Goal: Information Seeking & Learning: Learn about a topic

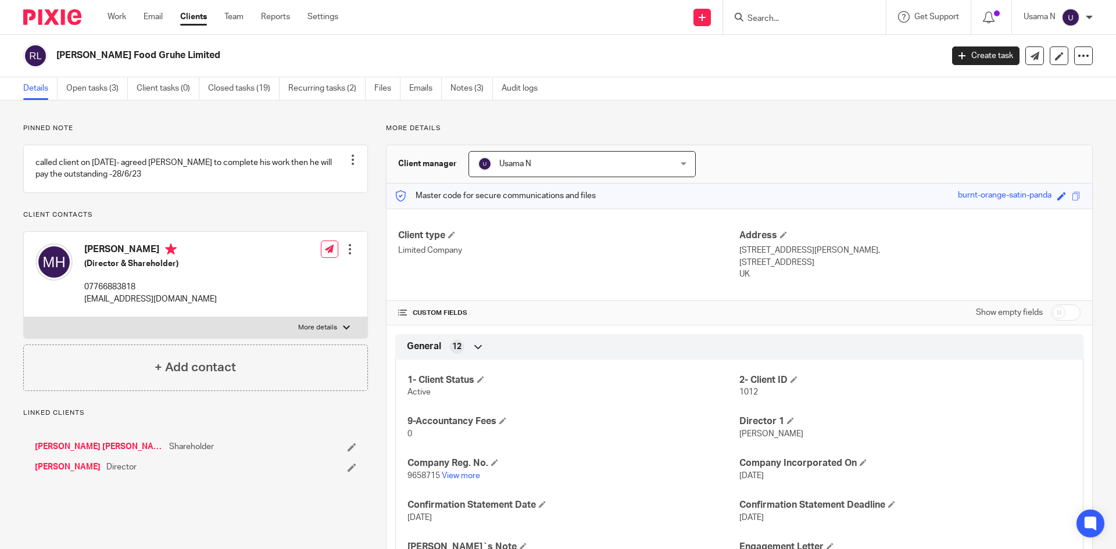
click at [802, 15] on input "Search" at bounding box center [798, 19] width 105 height 10
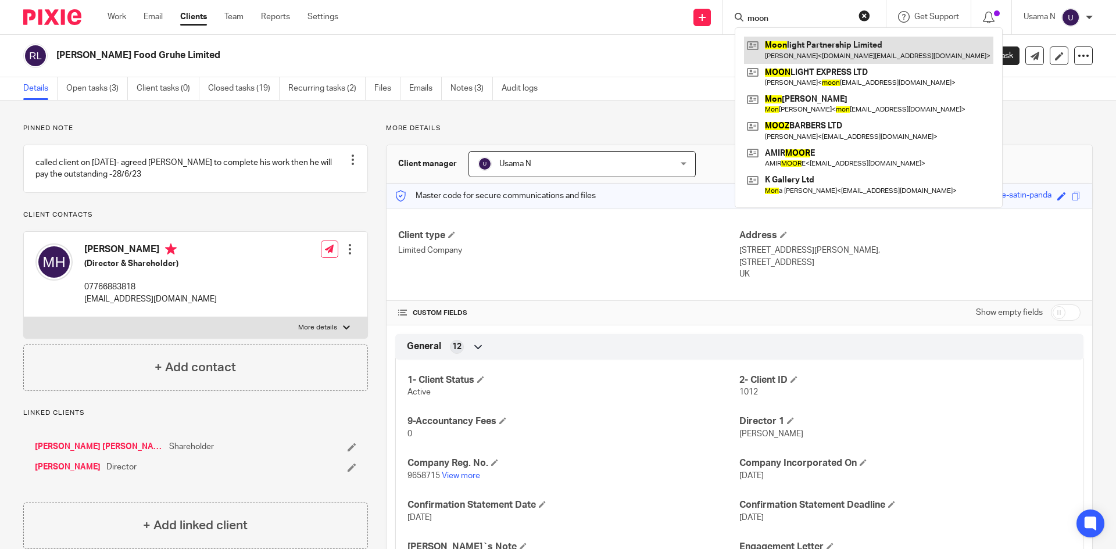
type input "moon"
click at [803, 52] on link at bounding box center [868, 50] width 249 height 27
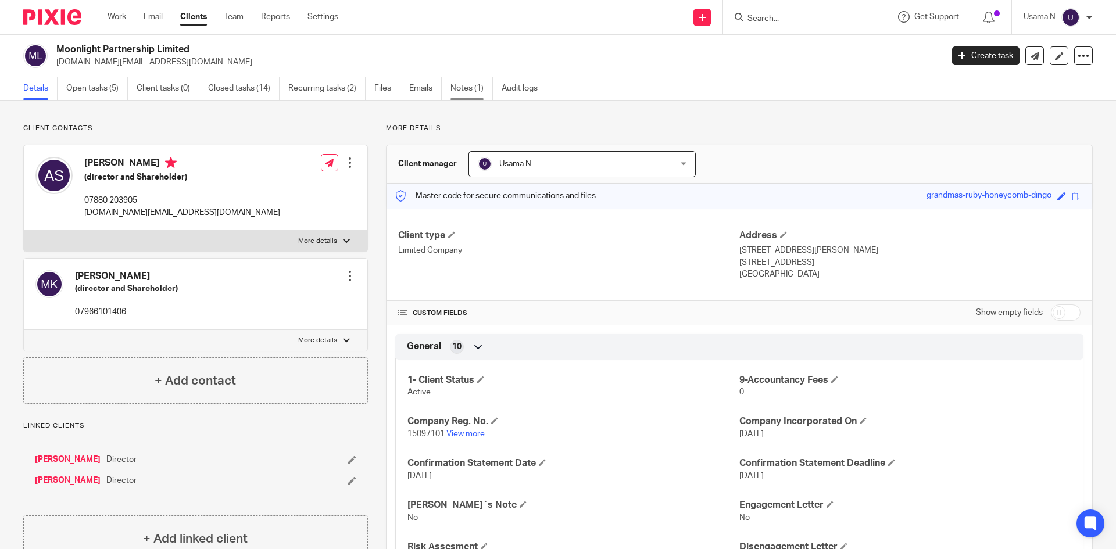
click at [467, 79] on link "Notes (1)" at bounding box center [471, 88] width 42 height 23
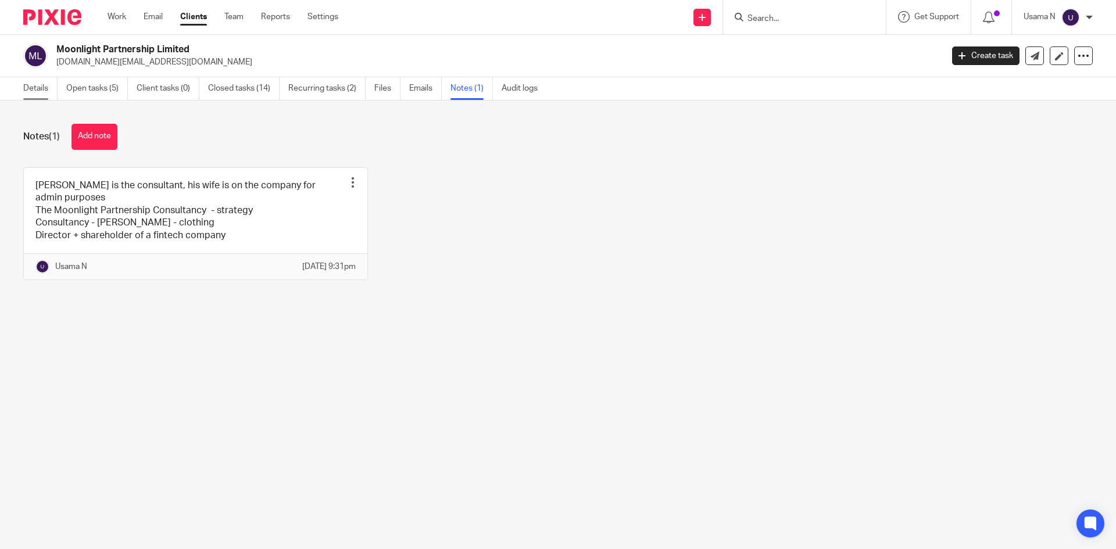
click at [27, 83] on link "Details" at bounding box center [40, 88] width 34 height 23
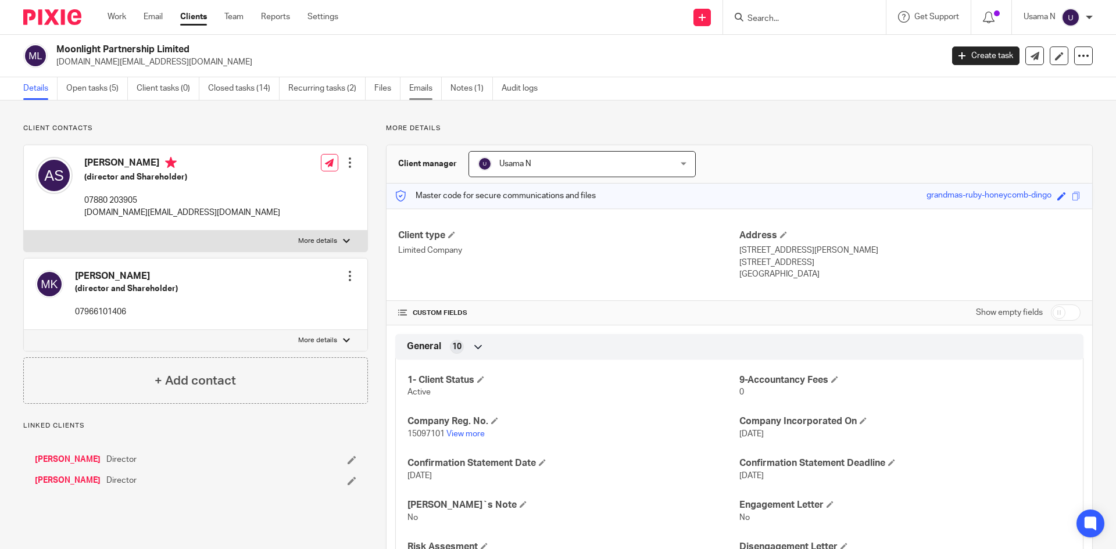
click at [418, 88] on link "Emails" at bounding box center [425, 88] width 33 height 23
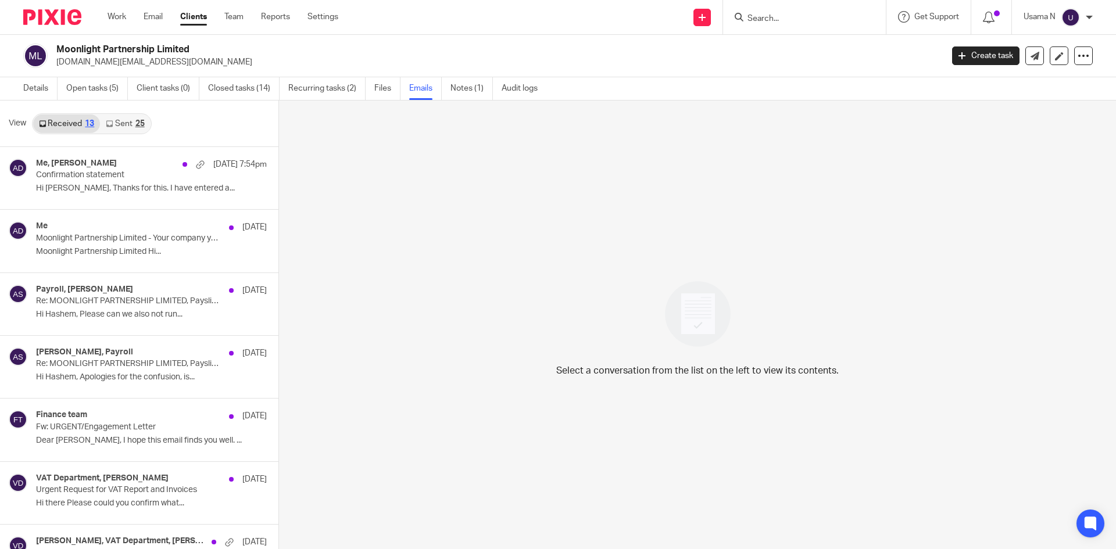
click at [128, 124] on link "Sent 25" at bounding box center [125, 123] width 50 height 19
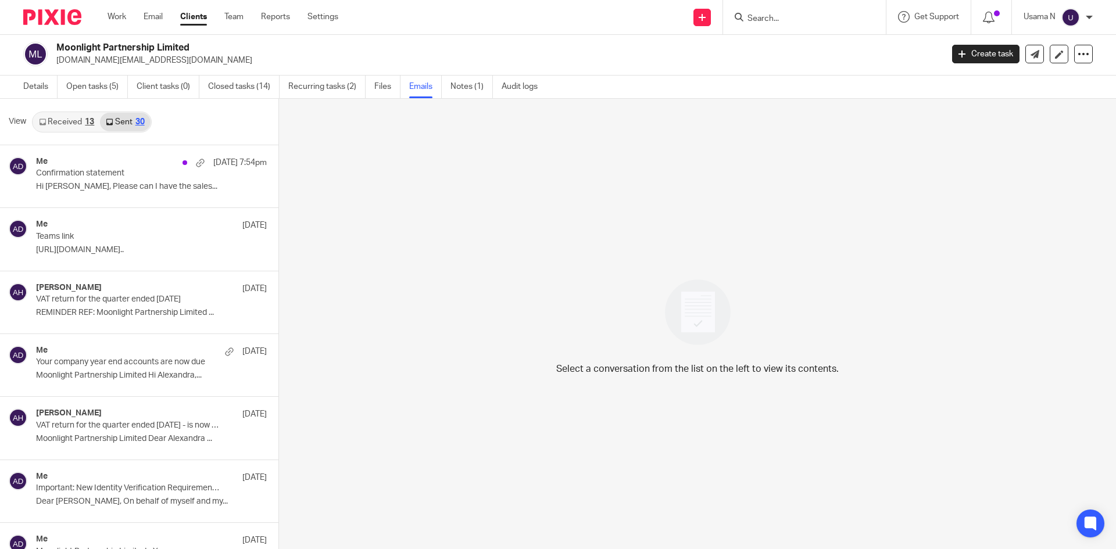
click at [59, 120] on link "Received 13" at bounding box center [66, 122] width 67 height 19
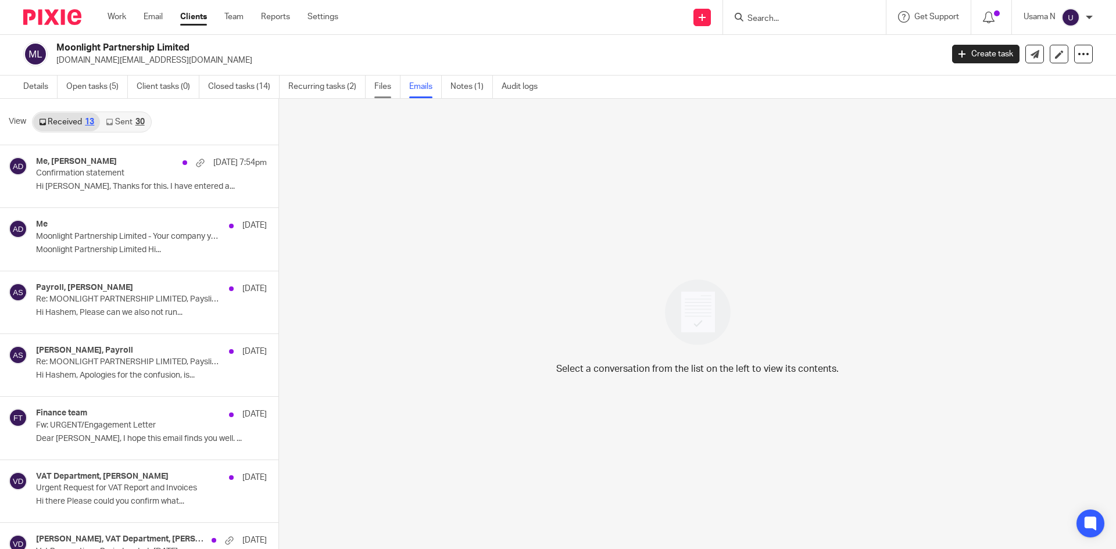
click at [391, 77] on link "Files" at bounding box center [387, 87] width 26 height 23
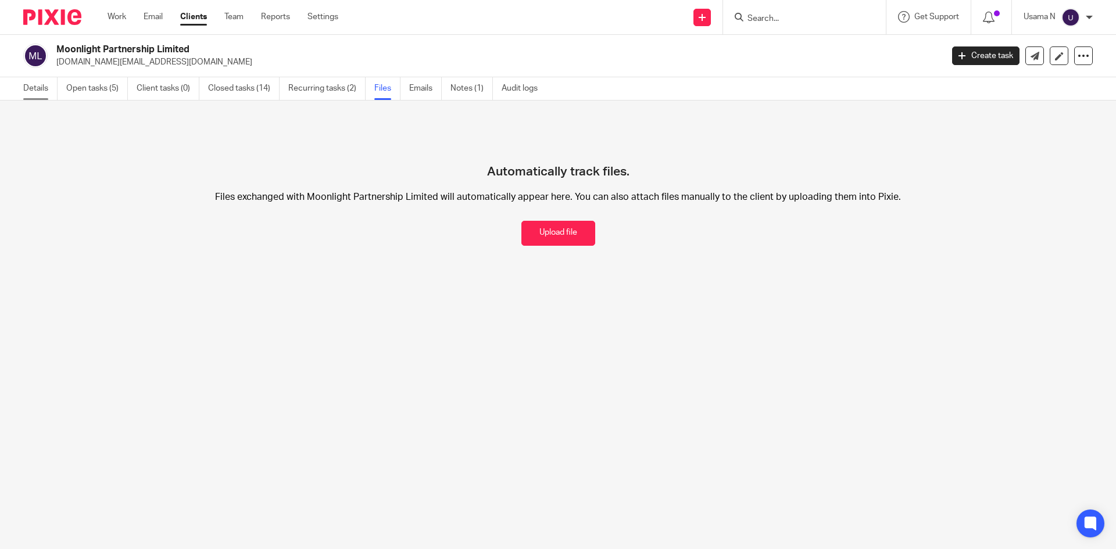
click at [32, 85] on link "Details" at bounding box center [40, 88] width 34 height 23
